Goal: Find specific page/section: Find specific page/section

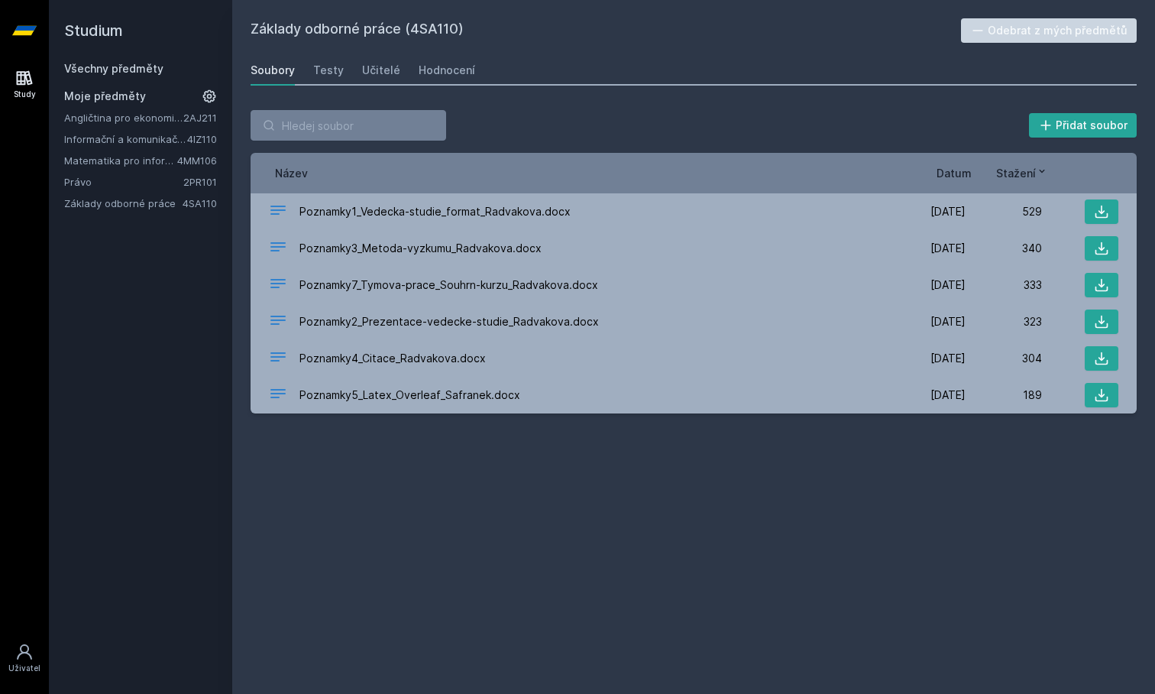
click at [111, 202] on link "Základy odborné práce" at bounding box center [123, 203] width 118 height 15
click at [124, 143] on link "Informační a komunikační technologie" at bounding box center [125, 138] width 123 height 15
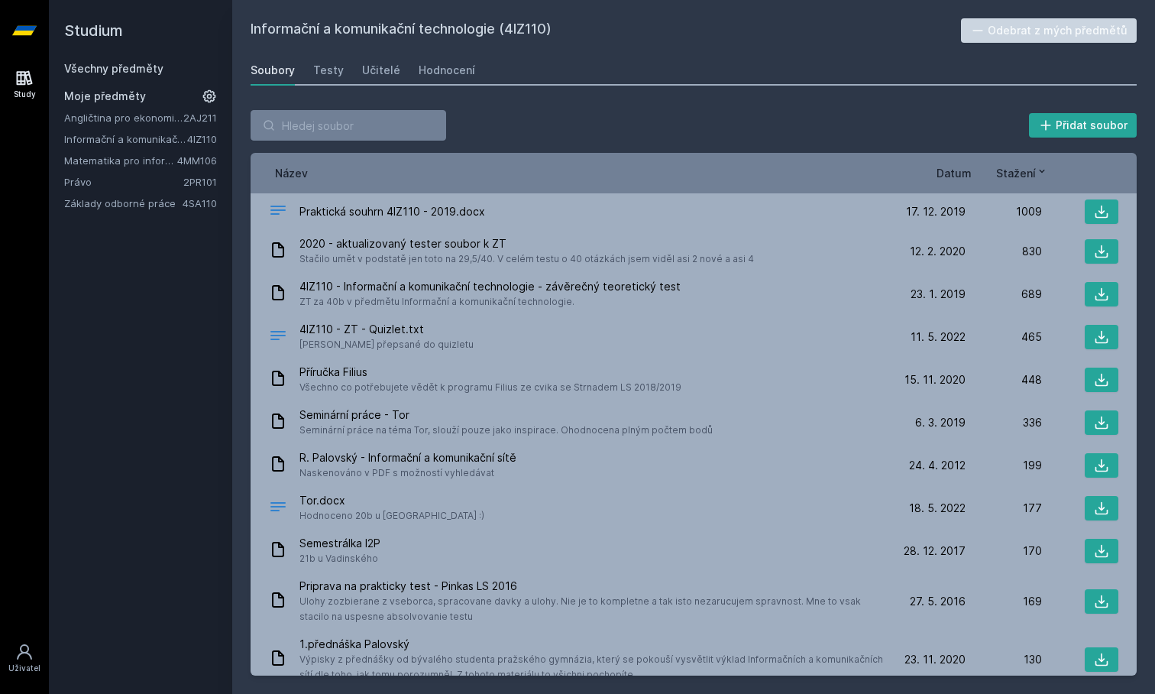
click at [132, 116] on link "Angličtina pro ekonomická studia 1 (B2/C1)" at bounding box center [123, 117] width 119 height 15
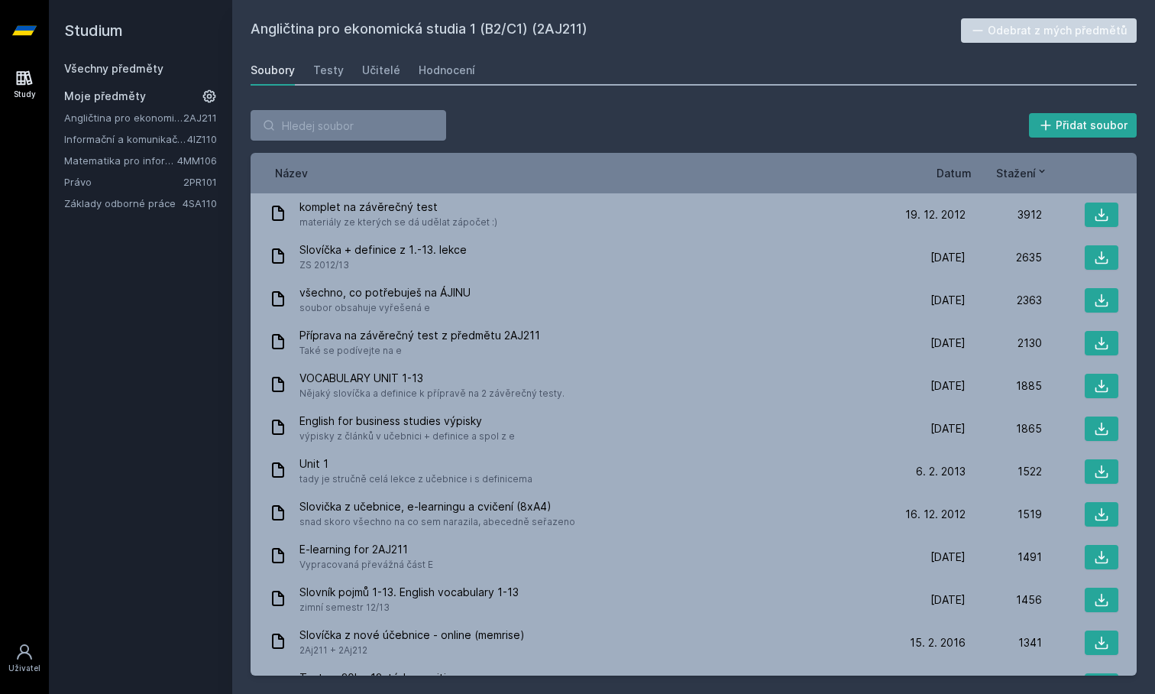
click at [121, 140] on link "Informační a komunikační technologie" at bounding box center [125, 138] width 123 height 15
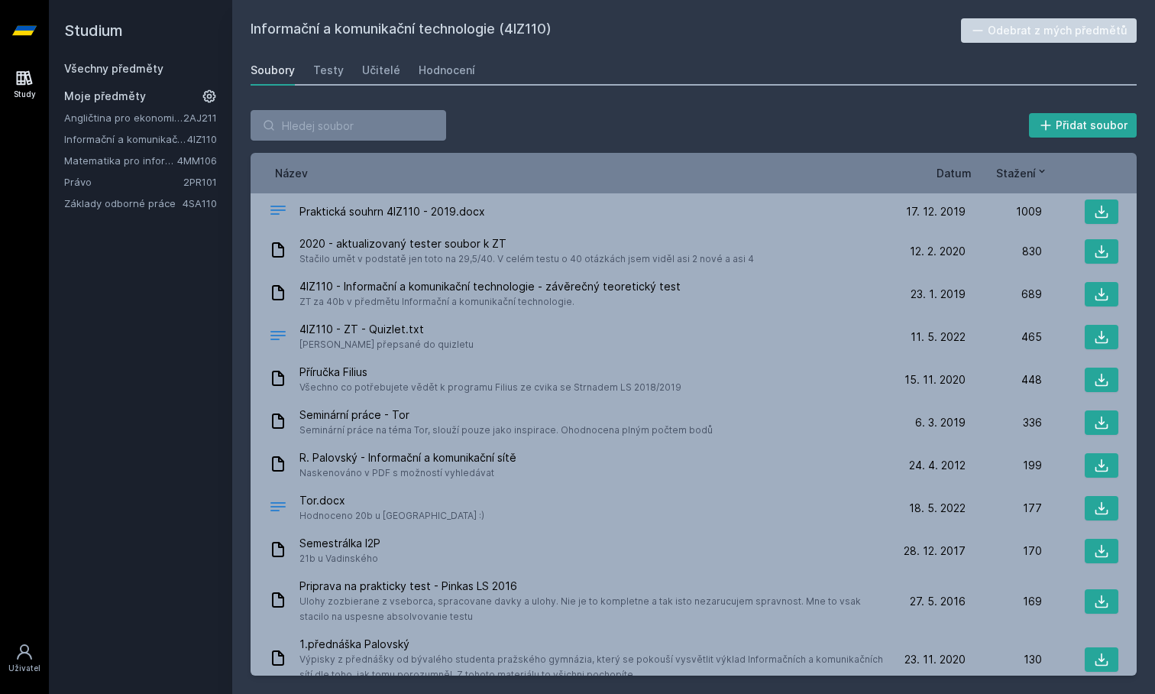
click at [952, 170] on span "Datum" at bounding box center [954, 173] width 35 height 16
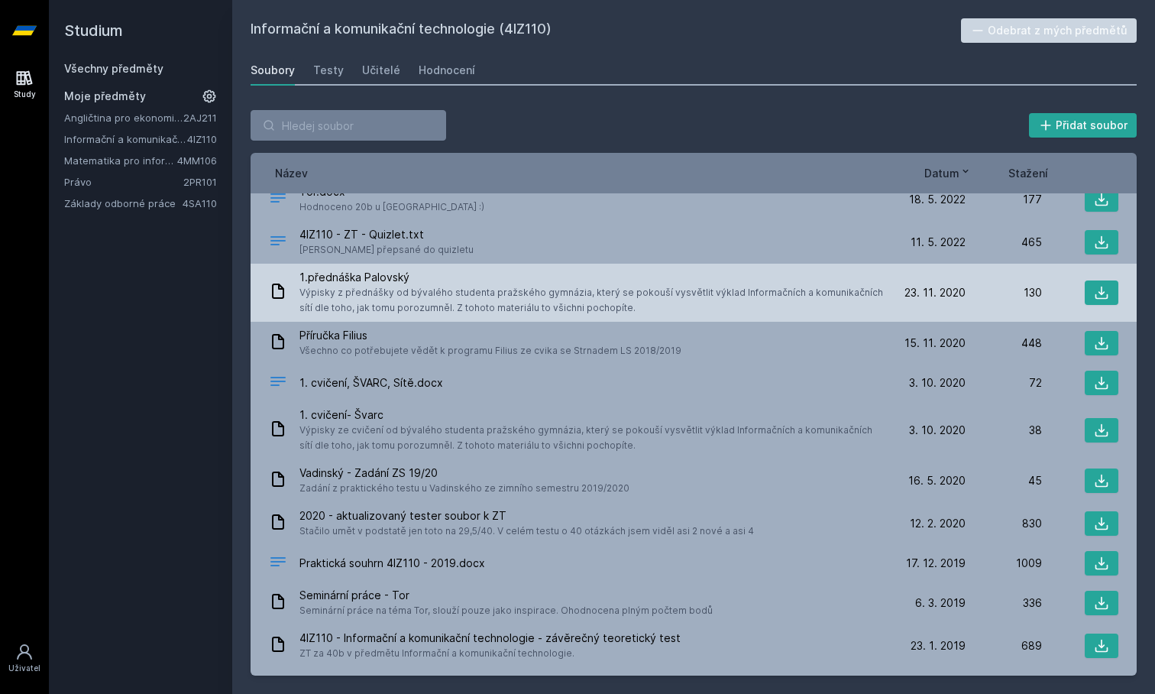
scroll to position [59, 0]
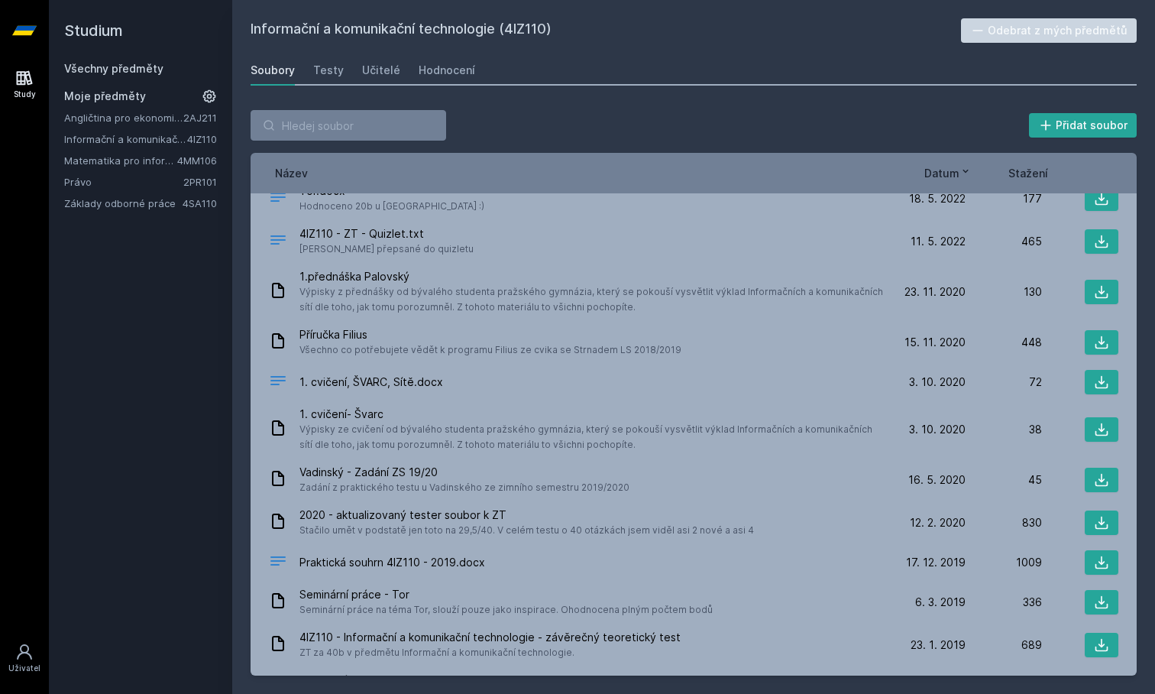
click at [128, 147] on div "Angličtina pro ekonomická studia 1 (B2/C1) 2AJ211 Informační a komunikační tech…" at bounding box center [140, 160] width 153 height 101
click at [121, 166] on link "Matematika pro informatiky" at bounding box center [120, 160] width 113 height 15
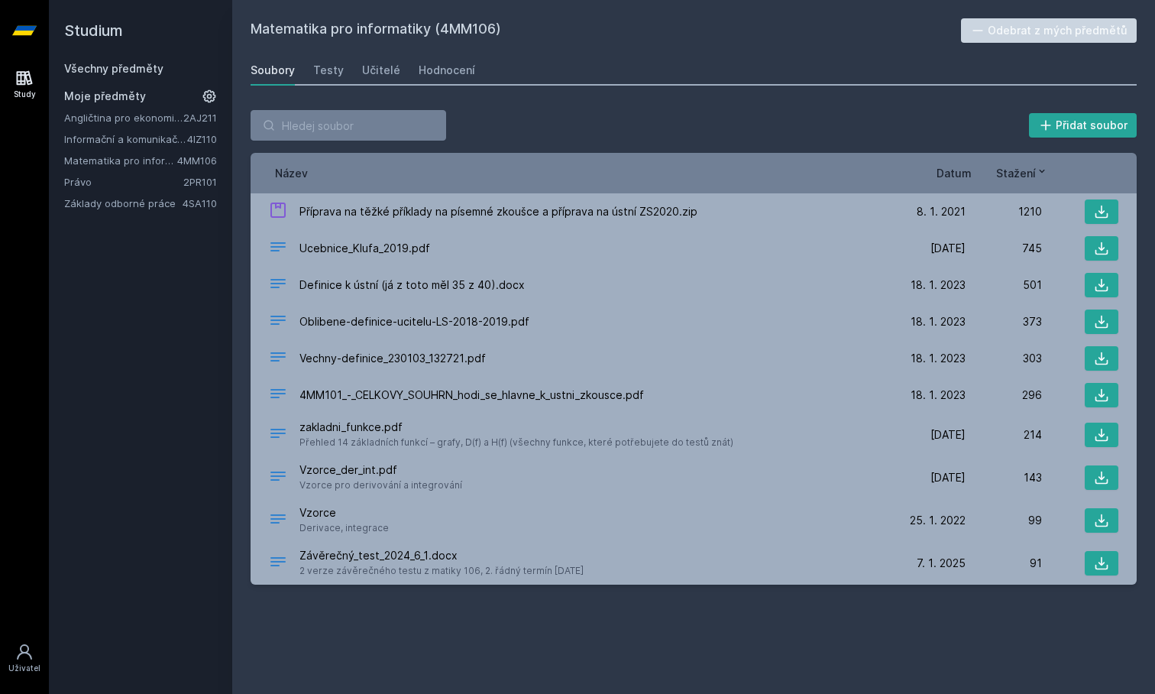
click at [131, 205] on link "Základy odborné práce" at bounding box center [123, 203] width 118 height 15
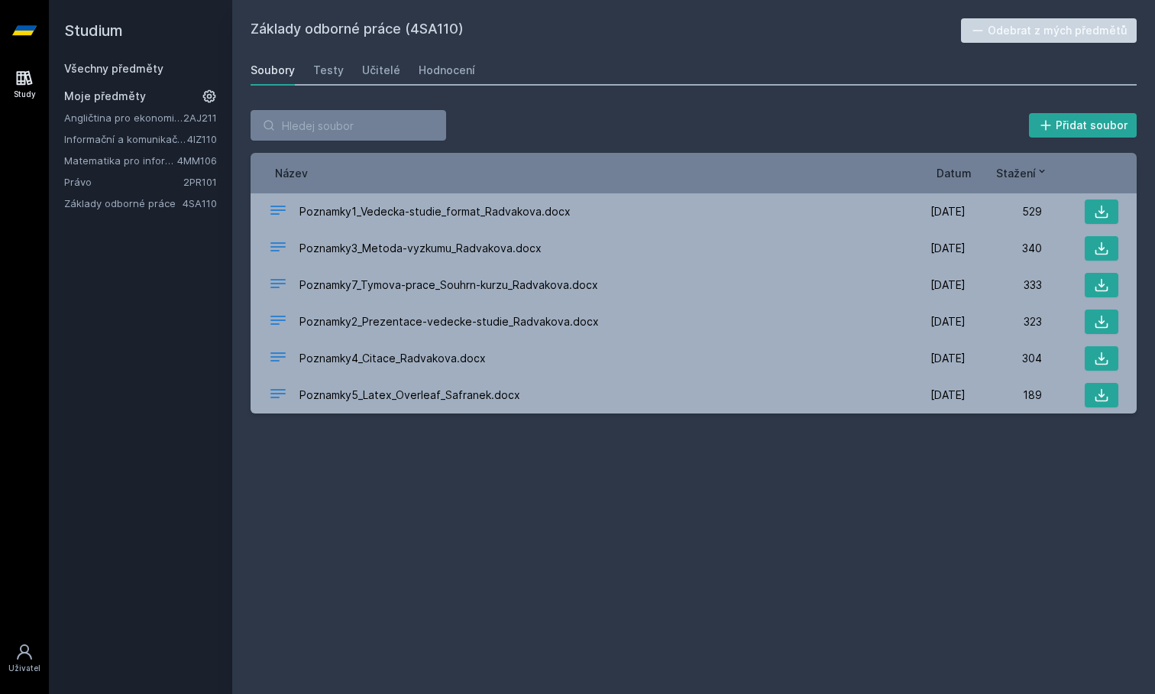
click at [143, 183] on link "Právo" at bounding box center [123, 181] width 119 height 15
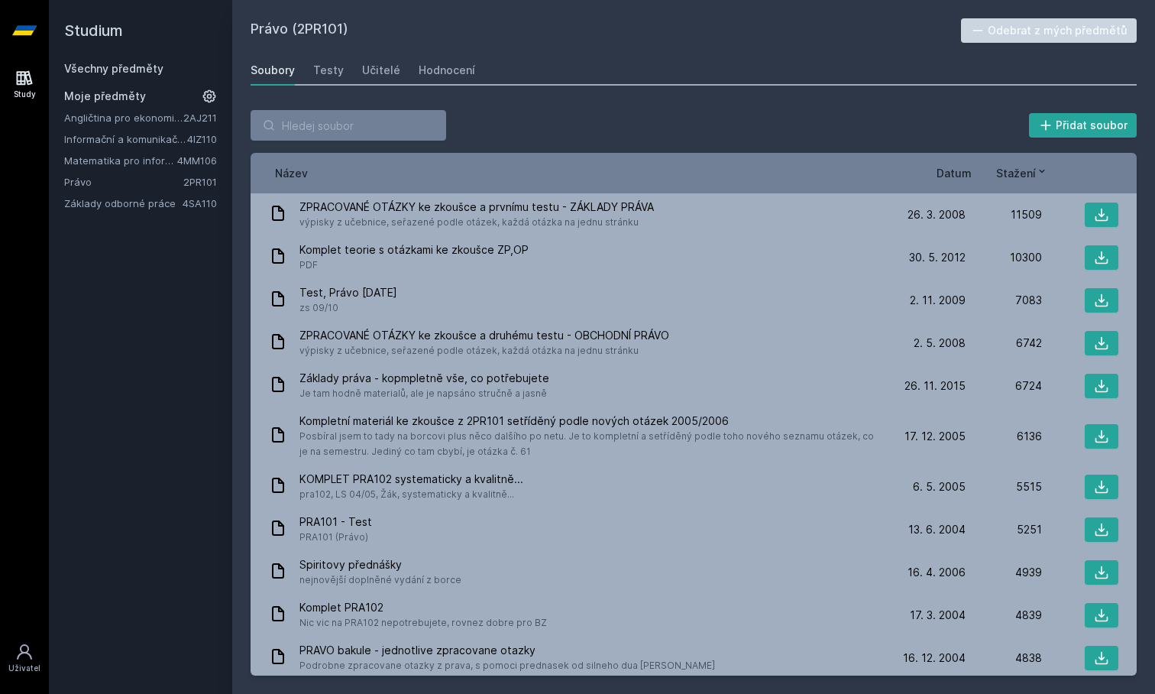
click at [168, 118] on link "Angličtina pro ekonomická studia 1 (B2/C1)" at bounding box center [123, 117] width 119 height 15
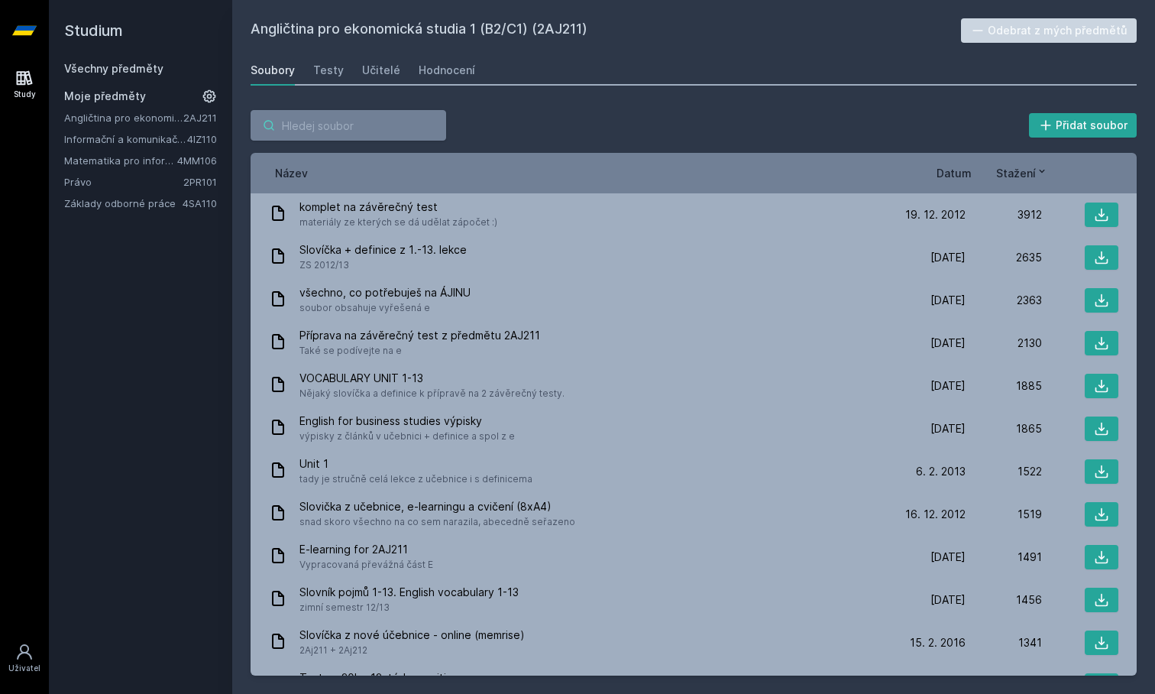
click at [317, 118] on input "search" at bounding box center [349, 125] width 196 height 31
click at [92, 33] on h2 "Studium" at bounding box center [140, 30] width 153 height 61
click at [21, 37] on icon at bounding box center [24, 30] width 24 height 61
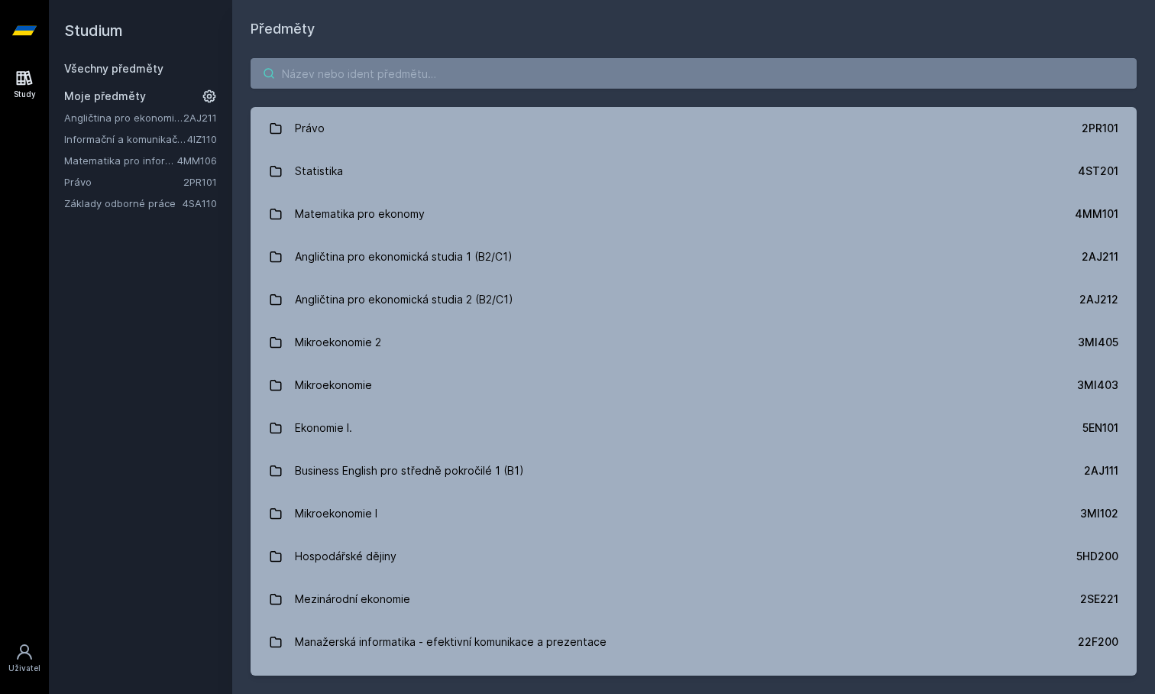
click at [410, 72] on input "search" at bounding box center [694, 73] width 886 height 31
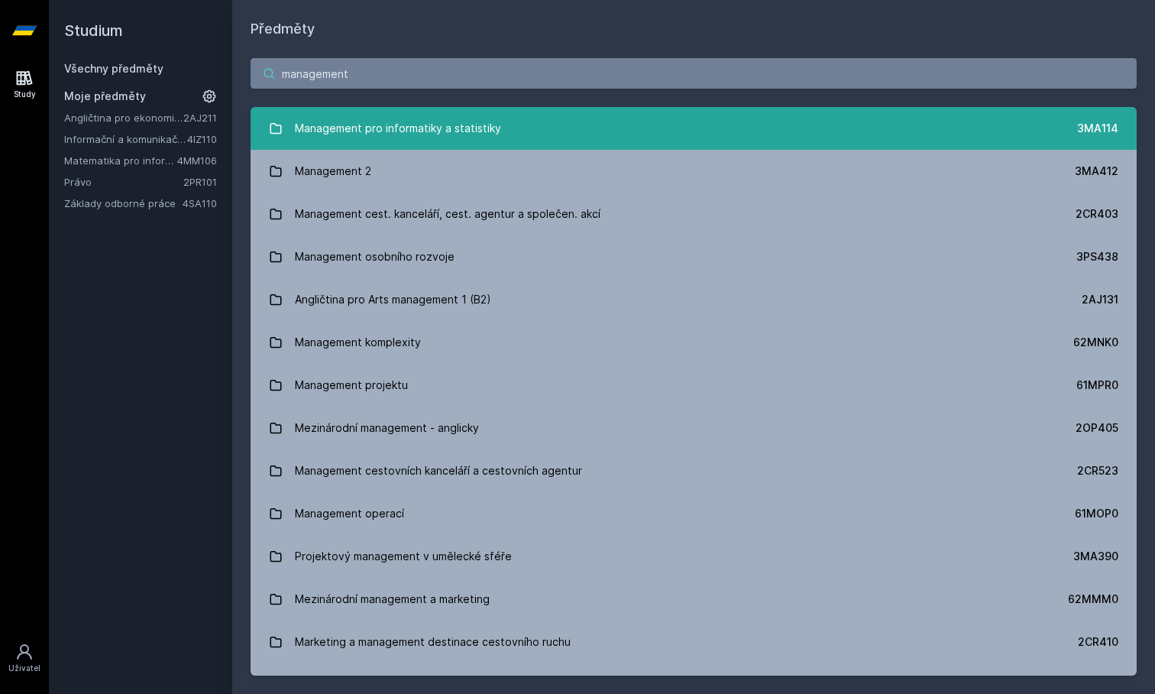
type input "management"
click at [409, 144] on link "Management pro informatiky a statistiky 3MA114" at bounding box center [694, 128] width 886 height 43
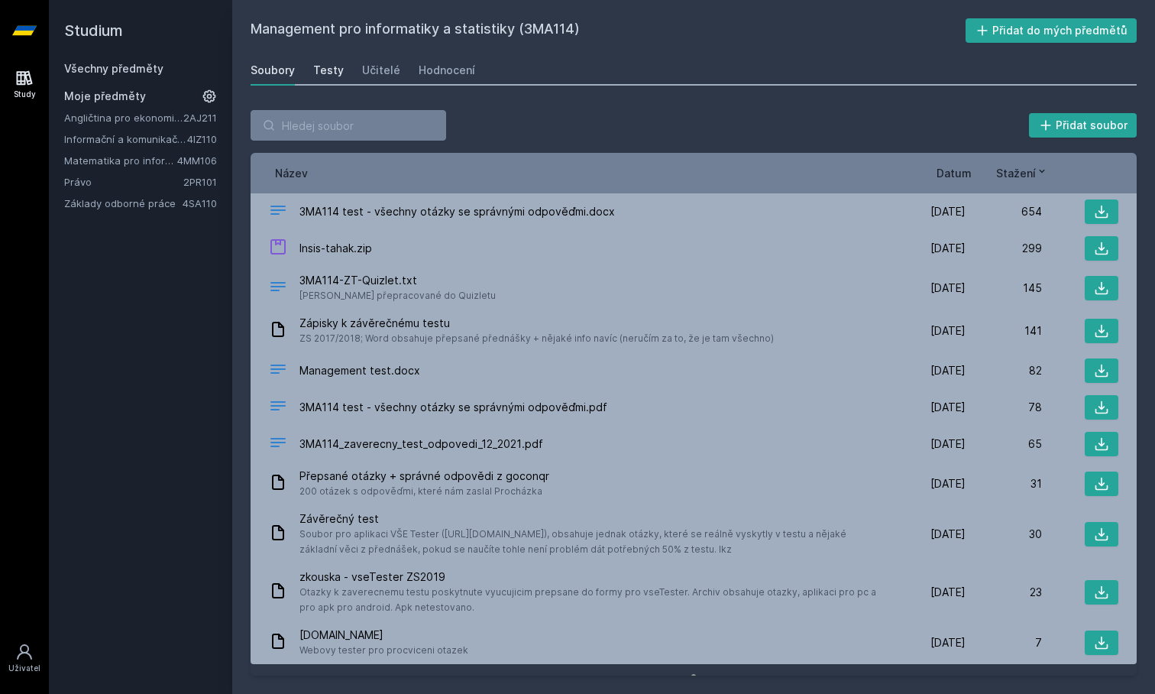
click at [330, 76] on div "Testy" at bounding box center [328, 70] width 31 height 15
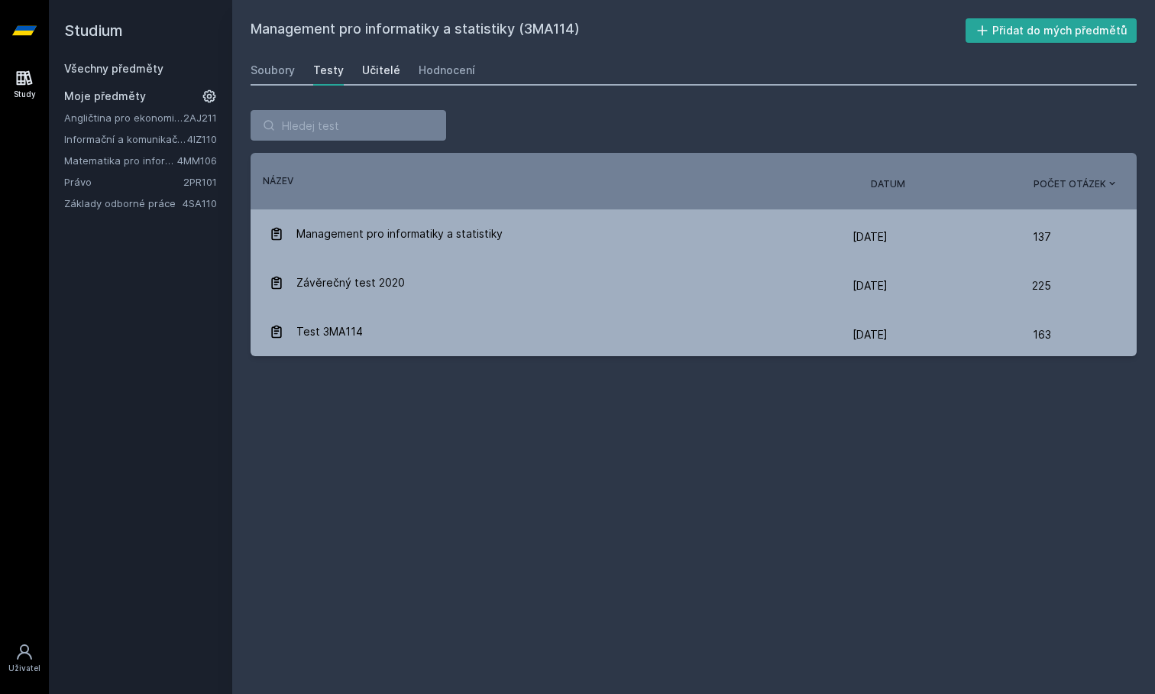
click at [362, 70] on div "Učitelé" at bounding box center [381, 70] width 38 height 15
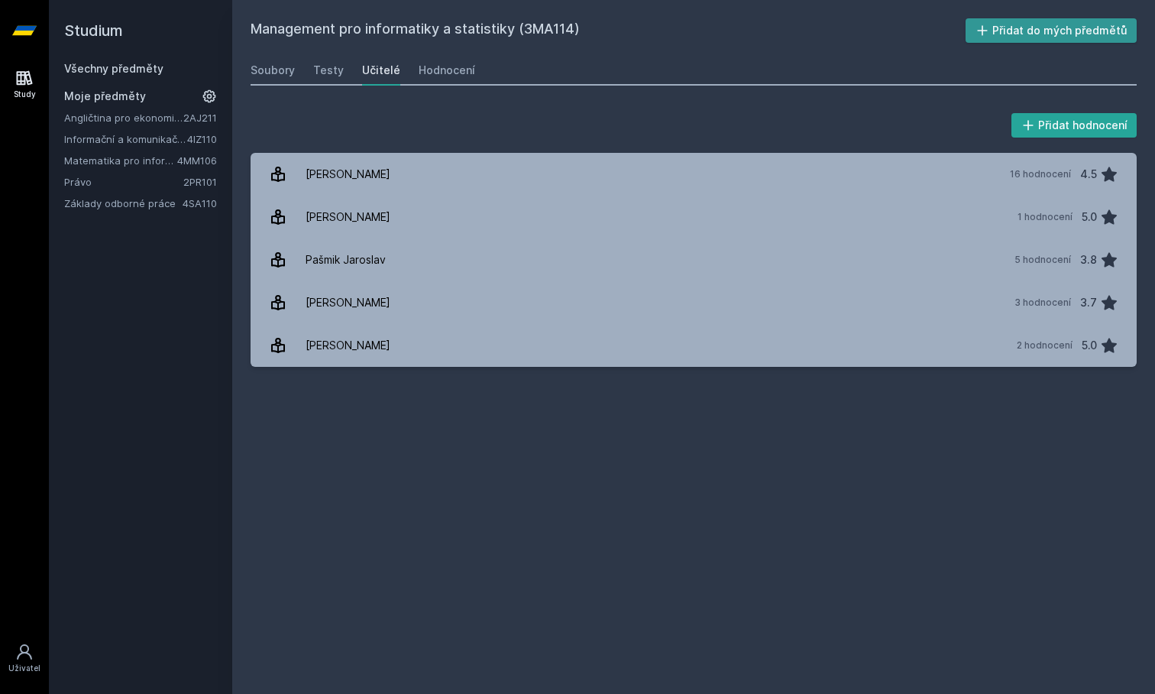
click at [985, 26] on icon at bounding box center [982, 30] width 15 height 15
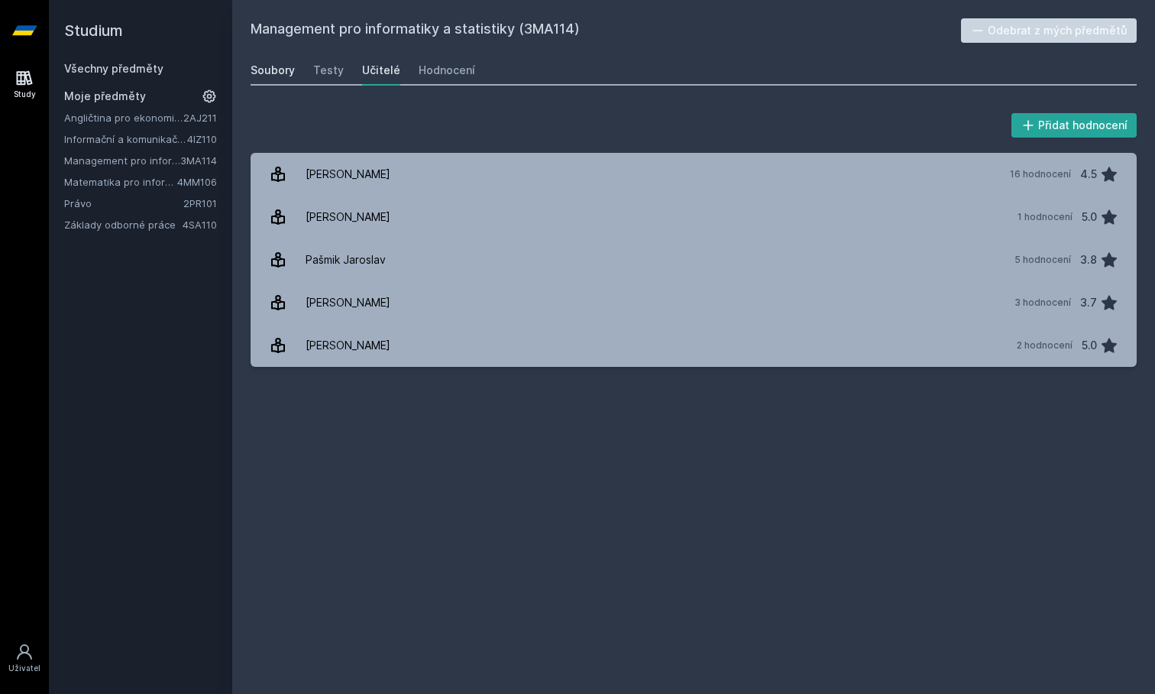
click at [274, 67] on div "Soubory" at bounding box center [273, 70] width 44 height 15
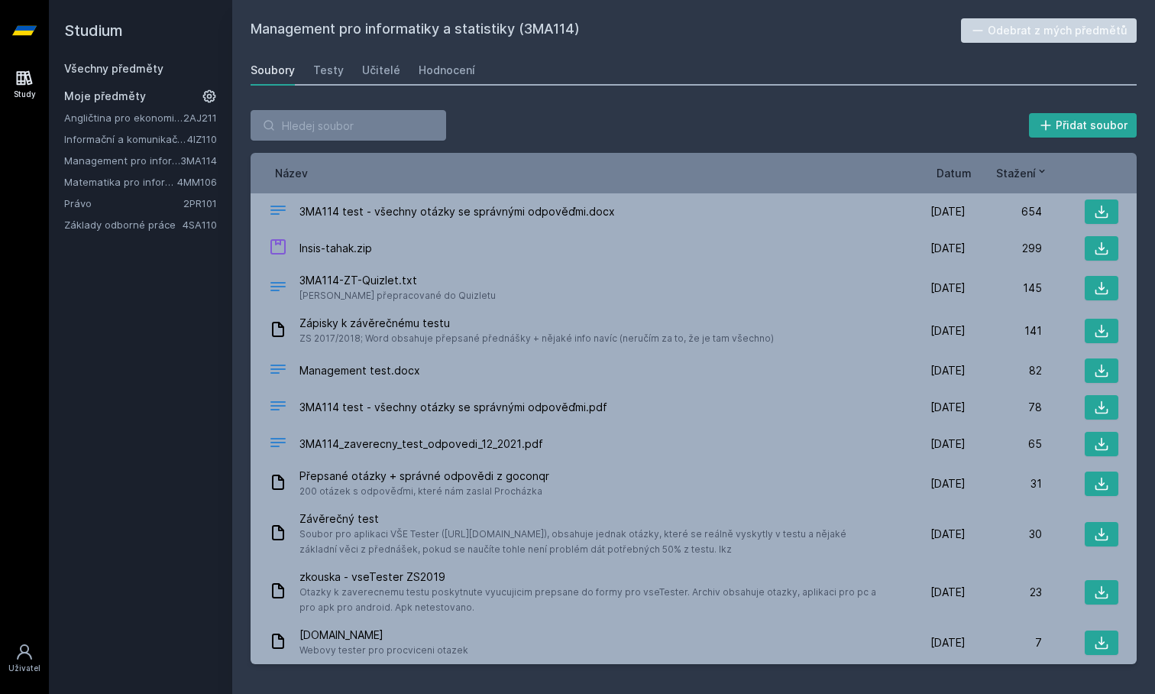
click at [953, 174] on span "Datum" at bounding box center [954, 173] width 35 height 16
